Goal: Task Accomplishment & Management: Use online tool/utility

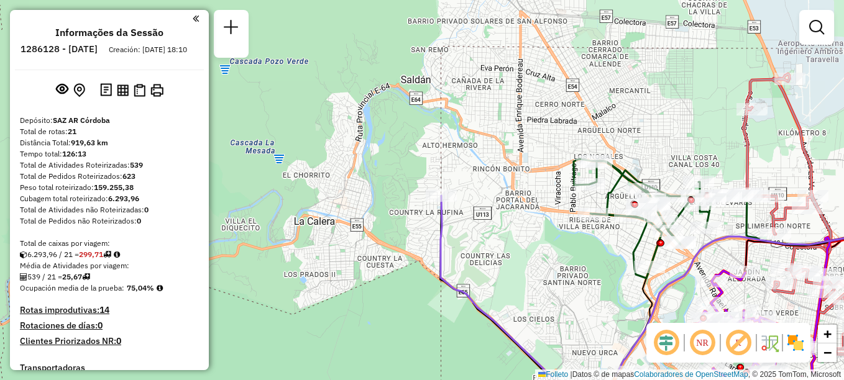
drag, startPoint x: 404, startPoint y: 55, endPoint x: 617, endPoint y: 14, distance: 216.4
click at [617, 14] on div "Janela de atendimento Grade de atendimento Capacidade Transportadoras Veículos …" at bounding box center [422, 190] width 844 height 380
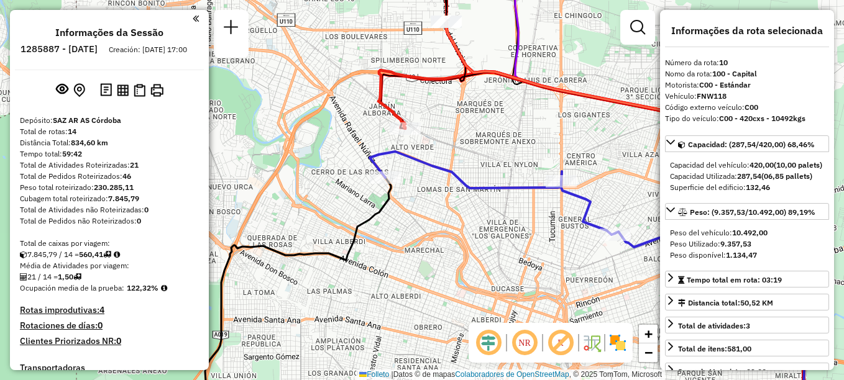
select select "**********"
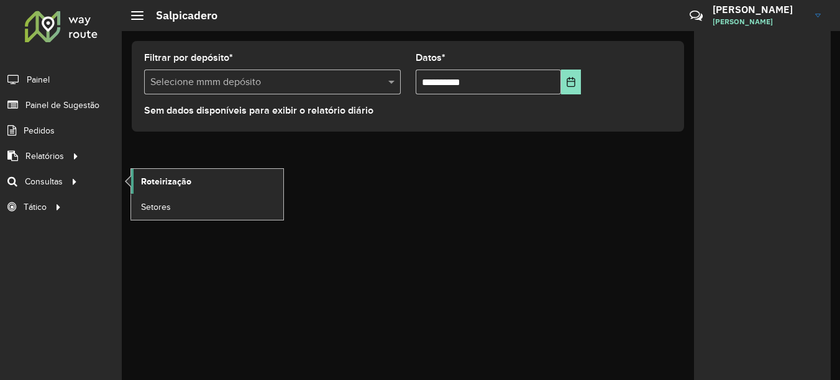
click at [176, 185] on span "Roteirização" at bounding box center [166, 181] width 50 height 13
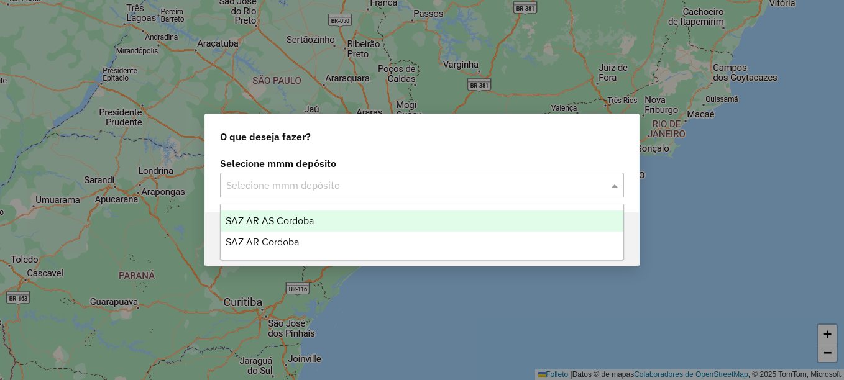
click at [370, 186] on input "text" at bounding box center [409, 185] width 367 height 15
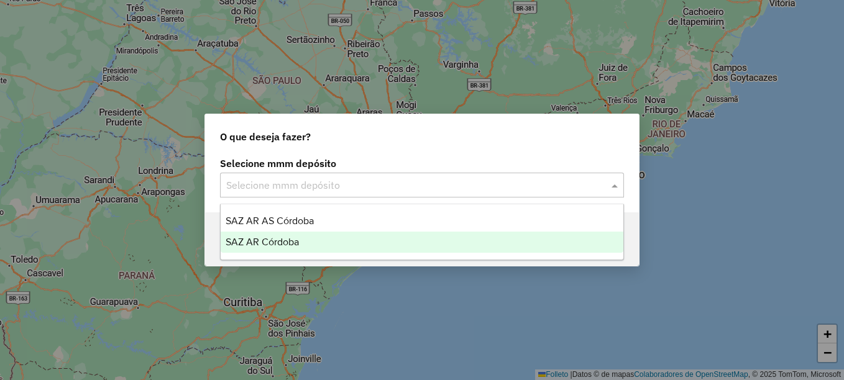
click at [278, 248] on div "SAZ AR Córdoba" at bounding box center [422, 242] width 403 height 21
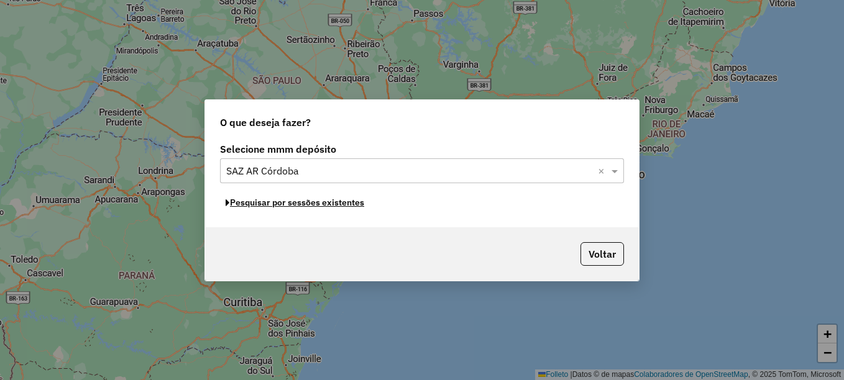
click at [312, 208] on button "Pesquisar por sessões existentes" at bounding box center [295, 202] width 150 height 19
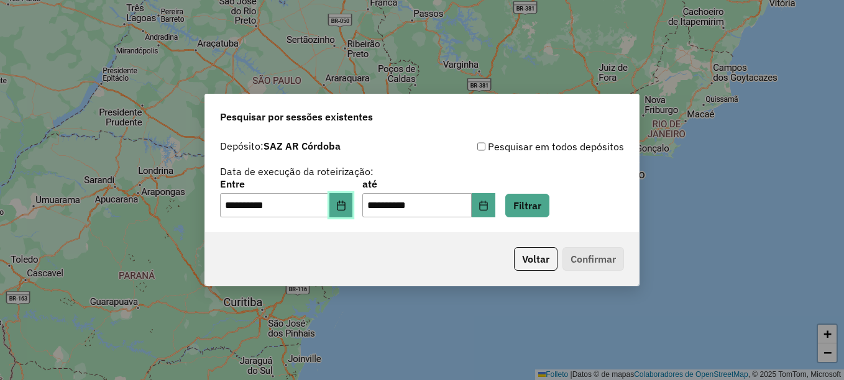
click at [346, 207] on icon "Elija la fecha" at bounding box center [341, 206] width 10 height 10
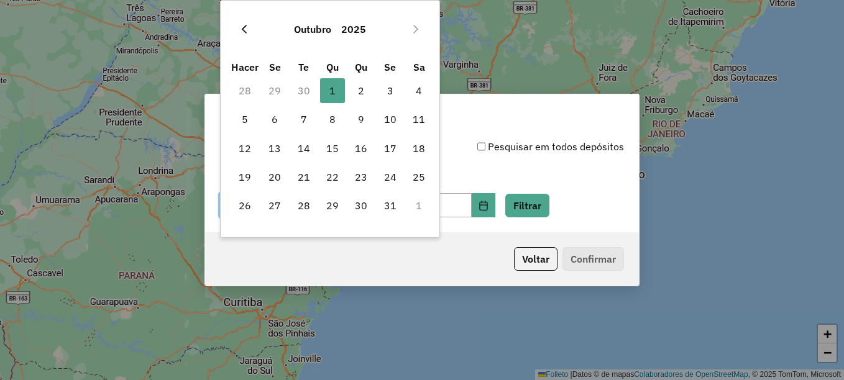
click at [247, 27] on icon "Mes Anterior" at bounding box center [244, 29] width 10 height 10
click at [307, 206] on font "30" at bounding box center [304, 205] width 12 height 15
type input "**********"
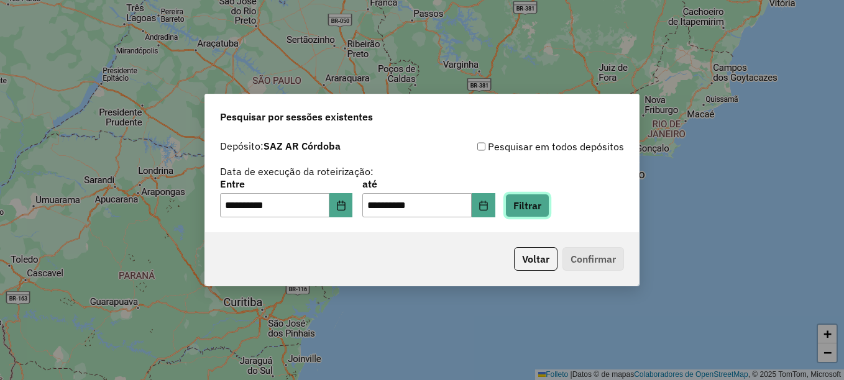
click at [549, 210] on button "Filtrar" at bounding box center [527, 206] width 44 height 24
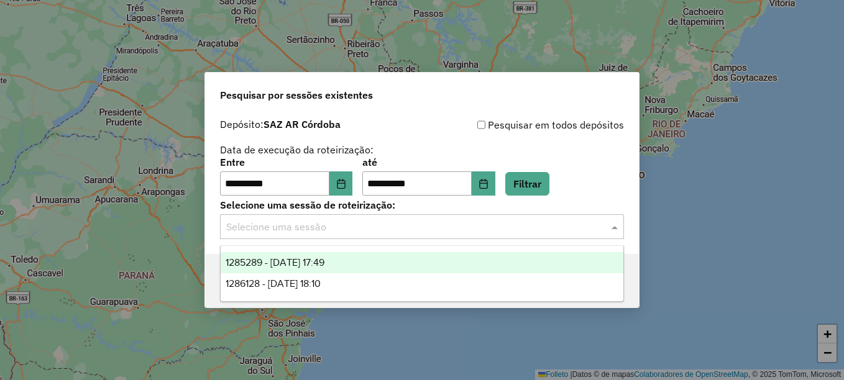
click at [342, 223] on input "text" at bounding box center [409, 227] width 367 height 15
click at [322, 262] on span "1285289 - 30/09/2025 17:49" at bounding box center [275, 262] width 99 height 11
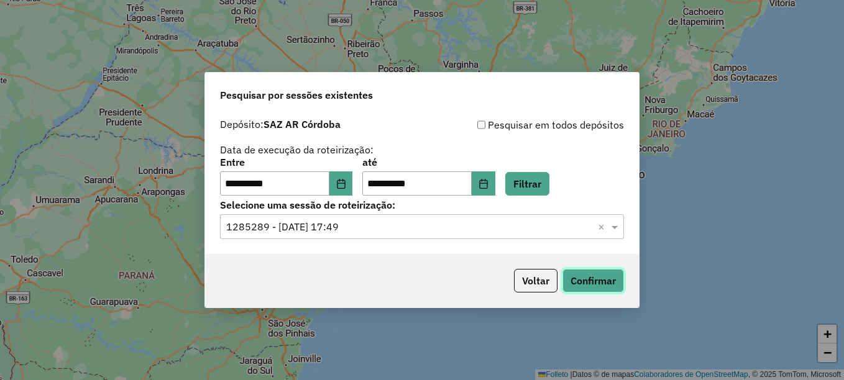
click at [601, 284] on button "Confirmar" at bounding box center [593, 281] width 62 height 24
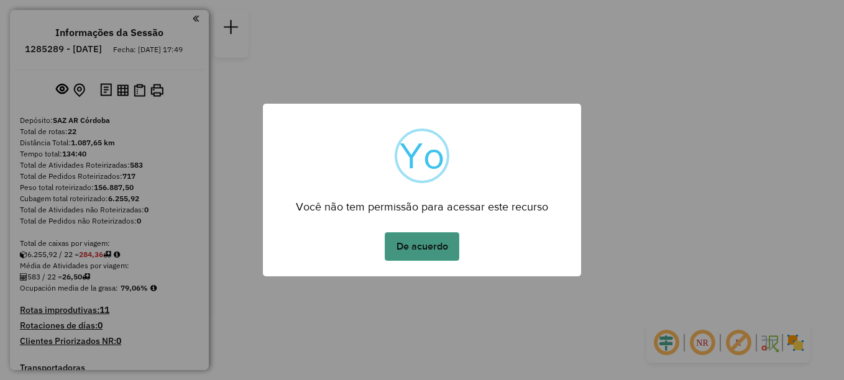
click at [422, 249] on button "De acuerdo" at bounding box center [422, 246] width 75 height 29
